Goal: Transaction & Acquisition: Purchase product/service

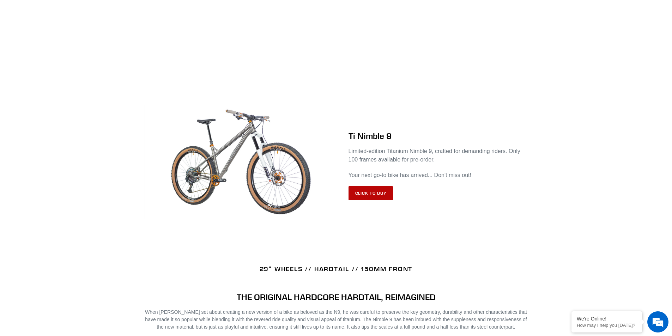
click at [368, 195] on link "Click to Buy" at bounding box center [370, 193] width 45 height 14
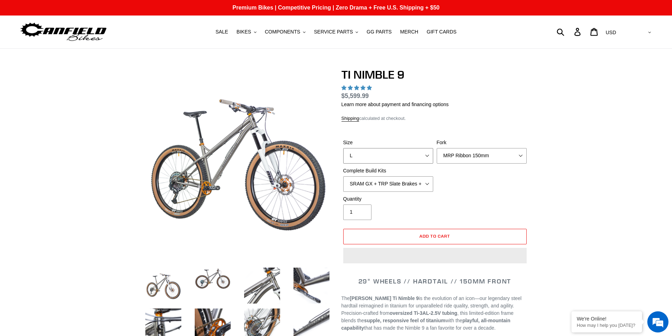
click at [385, 155] on select "S M L XL / XXL (Specify at checkout)" at bounding box center [388, 156] width 90 height 16
select select "M"
click at [343, 148] on select "S M L XL / XXL (Specify at checkout)" at bounding box center [388, 156] width 90 height 16
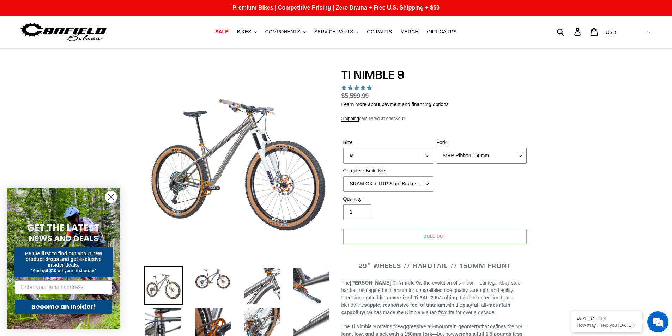
click at [482, 154] on div "TI NIMBLE 9 18 reviews Regular price $5,599.99 Sale price $5,599.99 On Sale! Un…" at bounding box center [434, 159] width 187 height 183
select select "highest-rating"
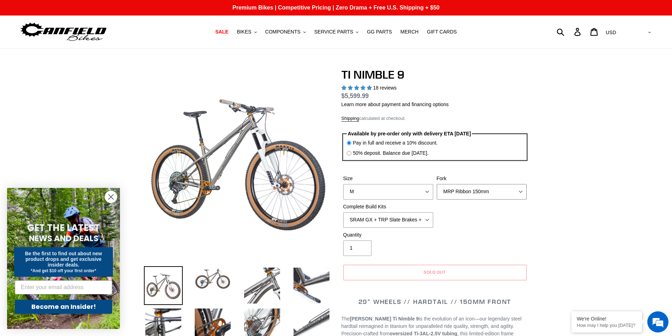
select select "Fox Factory 36 150mm"
drag, startPoint x: 482, startPoint y: 154, endPoint x: 493, endPoint y: 197, distance: 44.6
click at [436, 184] on select "MRP Ribbon 150mm RockShox Lyrik 150mm Fox Factory 36 150mm Cane Creek Helm 150m…" at bounding box center [481, 192] width 90 height 16
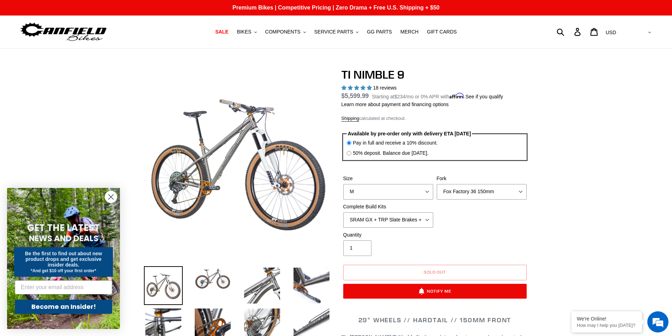
click at [397, 217] on select "SRAM GX + TRP Slate Brakes + Rotors + e13 LG-1 Wheels SHIMANO XT + SHIMANO brak…" at bounding box center [388, 220] width 90 height 16
select select "Complete Build Kit - None (Contact us for Custom Builds)"
click at [343, 212] on select "SRAM GX + TRP Slate Brakes + Rotors + e13 LG-1 Wheels SHIMANO XT + SHIMANO brak…" at bounding box center [388, 220] width 90 height 16
click at [210, 280] on img at bounding box center [212, 278] width 39 height 25
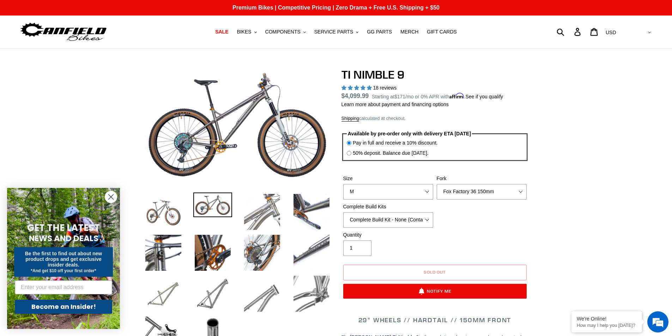
click at [263, 206] on img at bounding box center [262, 211] width 39 height 39
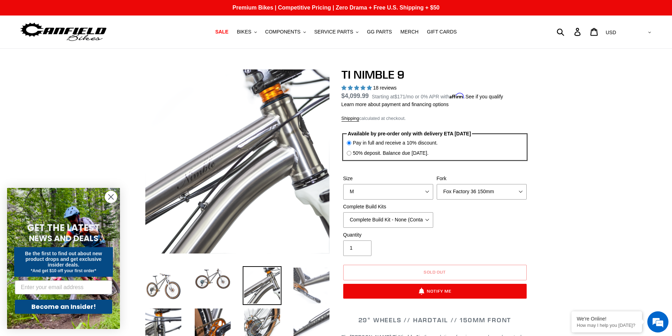
click at [307, 278] on img at bounding box center [311, 285] width 39 height 39
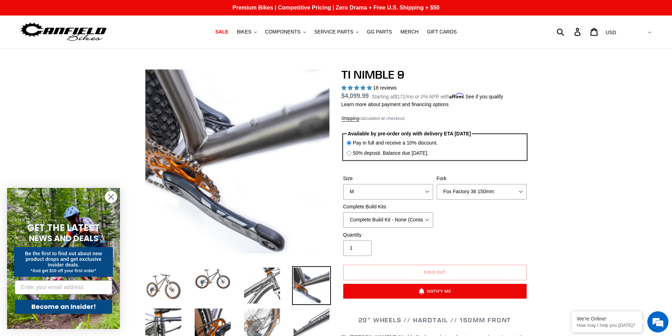
click at [265, 311] on img at bounding box center [262, 326] width 39 height 39
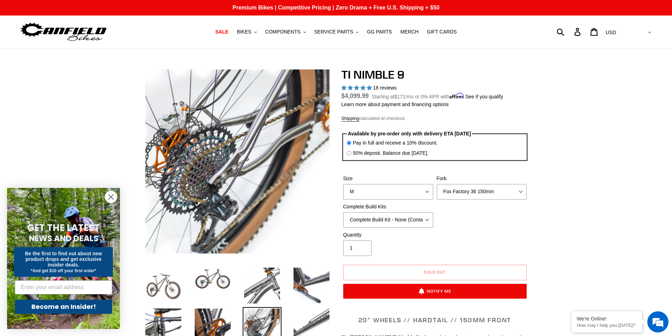
click at [233, 318] on li at bounding box center [256, 328] width 49 height 41
click at [212, 278] on img at bounding box center [212, 278] width 39 height 25
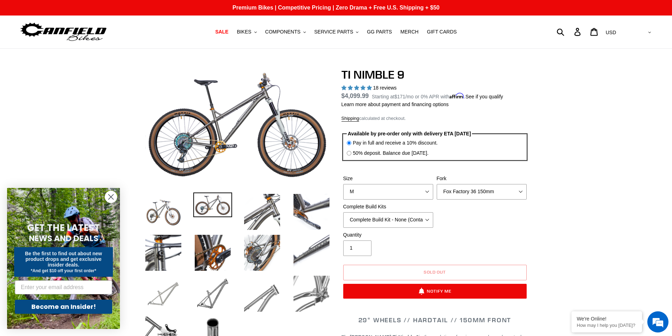
click at [164, 288] on img at bounding box center [163, 293] width 39 height 39
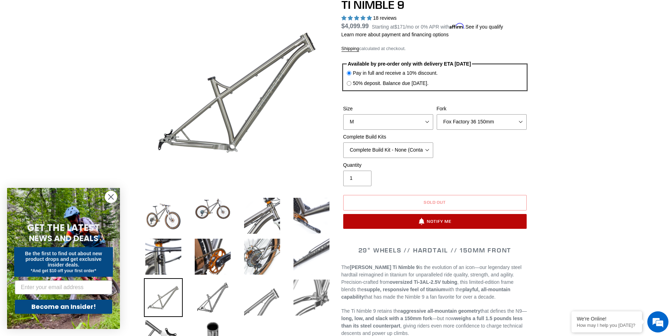
scroll to position [70, 0]
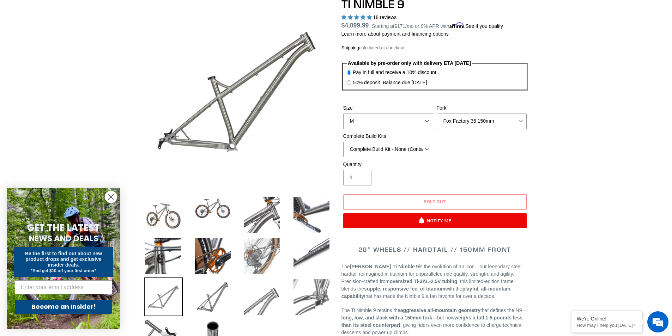
click at [255, 253] on img at bounding box center [262, 256] width 39 height 39
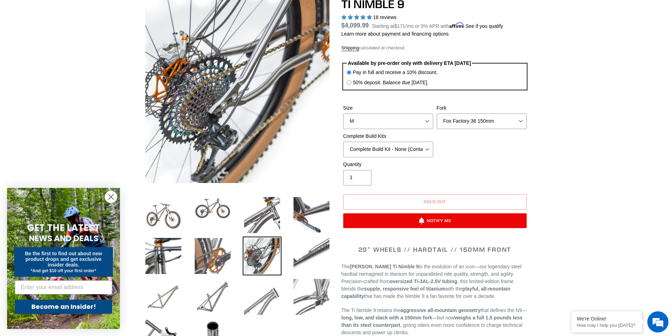
click at [214, 255] on img at bounding box center [212, 256] width 39 height 39
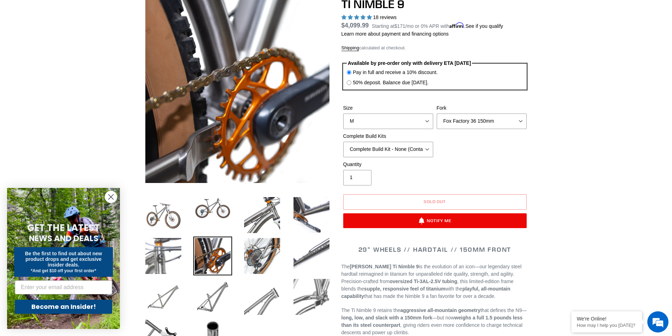
click at [173, 253] on img at bounding box center [163, 256] width 39 height 39
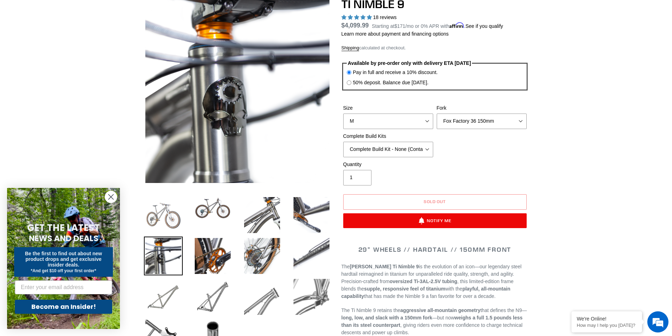
click at [164, 223] on img at bounding box center [163, 215] width 39 height 39
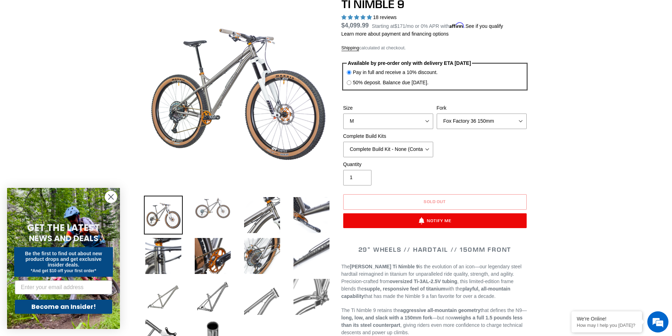
click at [202, 211] on img at bounding box center [212, 208] width 39 height 25
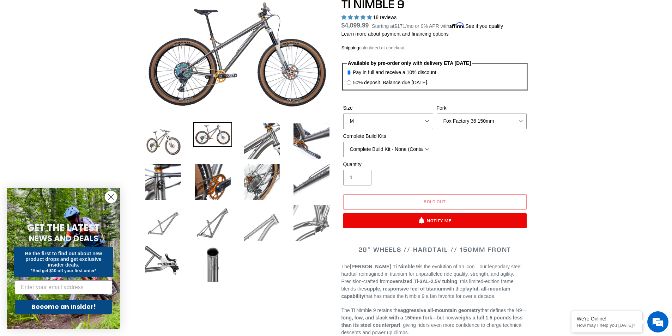
click at [248, 211] on img at bounding box center [262, 223] width 39 height 39
